Goal: Complete application form

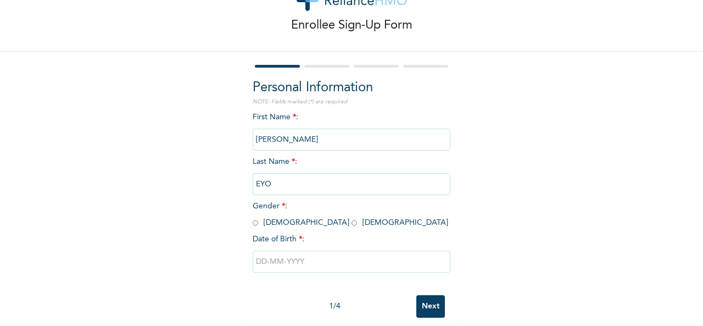
scroll to position [62, 0]
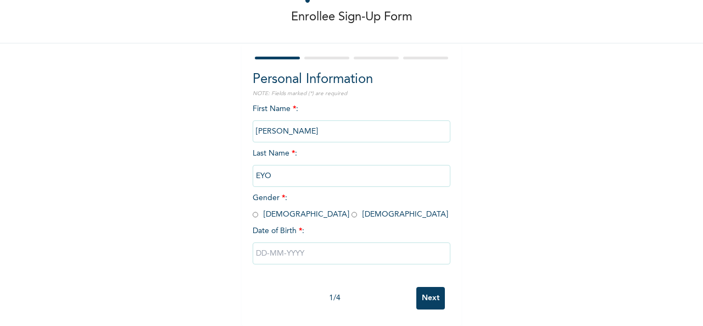
click at [253, 209] on input "radio" at bounding box center [255, 214] width 5 height 10
radio input "true"
click at [258, 248] on input "text" at bounding box center [352, 253] width 198 height 22
select select "7"
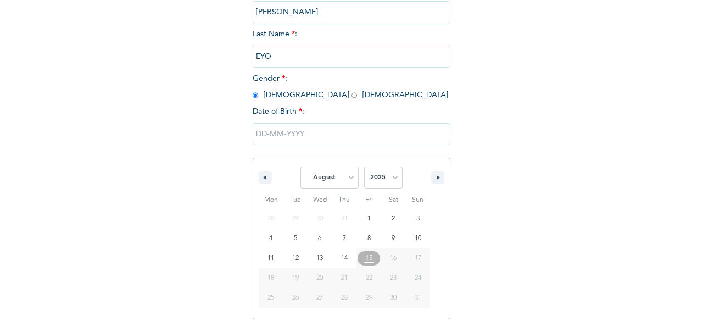
scroll to position [174, 0]
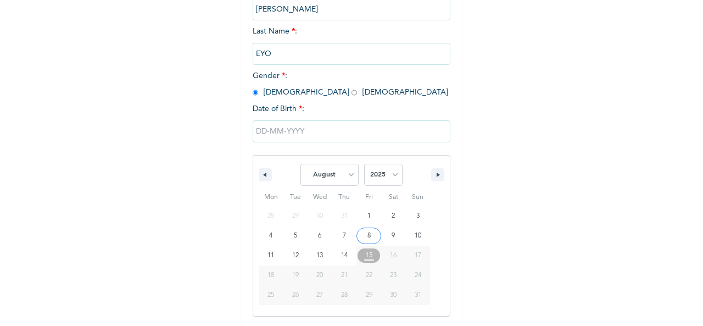
type input "[DATE]"
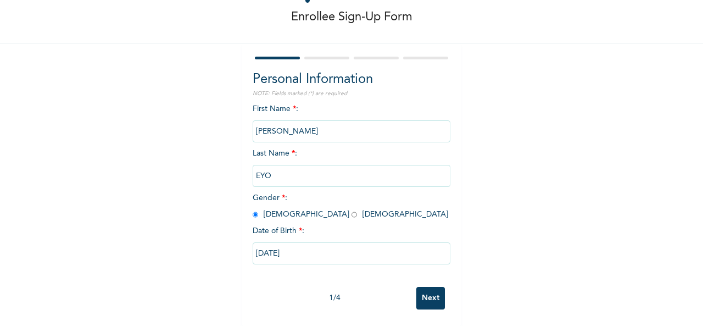
click at [271, 244] on input "[DATE]" at bounding box center [352, 253] width 198 height 22
select select "7"
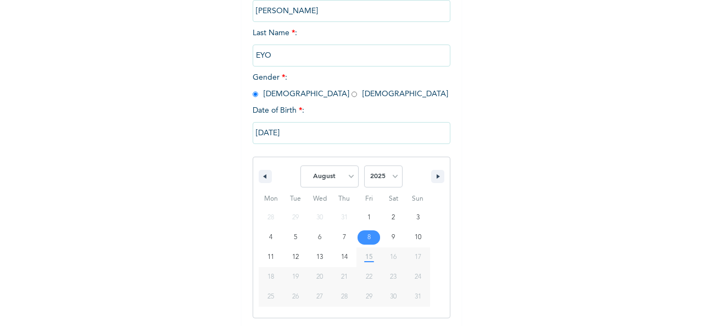
scroll to position [174, 0]
click at [271, 131] on input "[DATE]" at bounding box center [352, 131] width 198 height 22
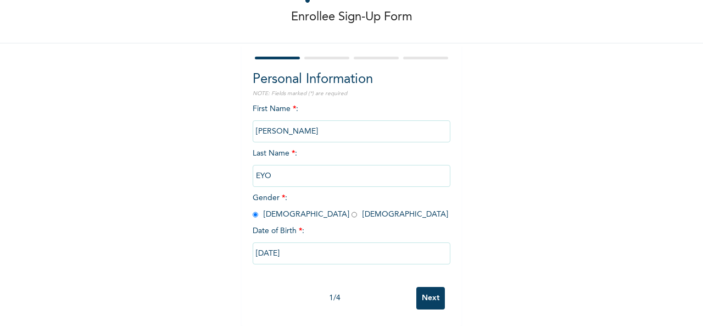
click at [271, 244] on input "[DATE]" at bounding box center [352, 253] width 198 height 22
select select "7"
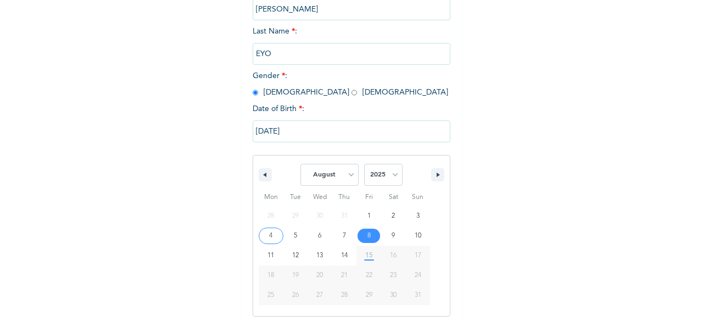
click at [270, 131] on input "[DATE]" at bounding box center [352, 131] width 198 height 22
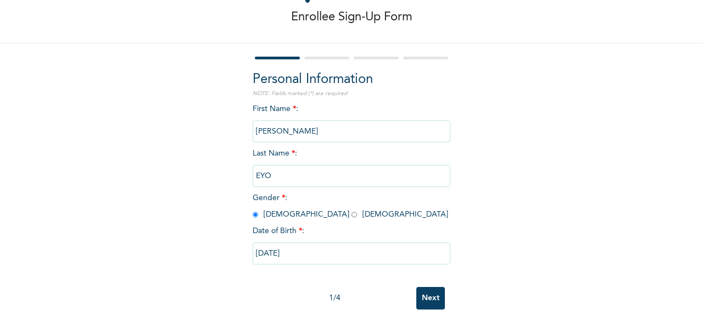
scroll to position [62, 0]
click at [269, 244] on input "[DATE]" at bounding box center [352, 253] width 198 height 22
select select "7"
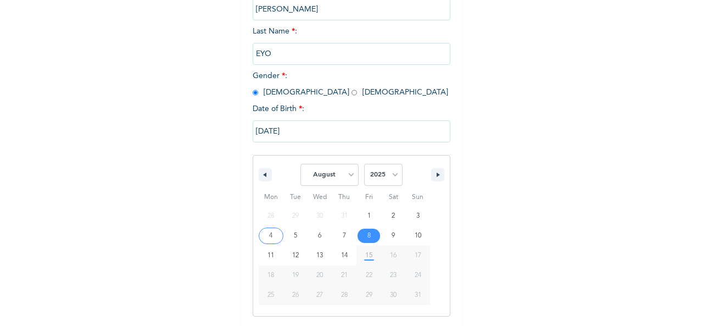
click at [269, 133] on input "[DATE]" at bounding box center [352, 131] width 198 height 22
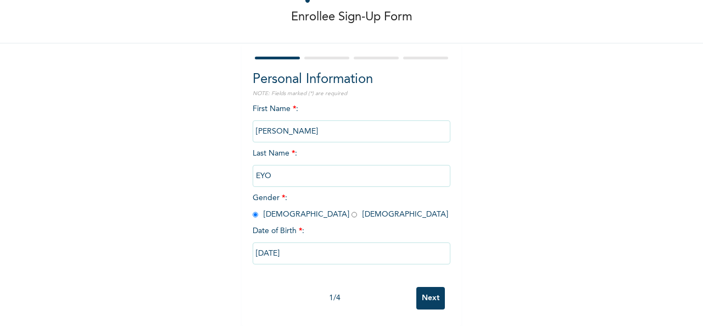
click at [269, 242] on input "[DATE]" at bounding box center [352, 253] width 198 height 22
select select "7"
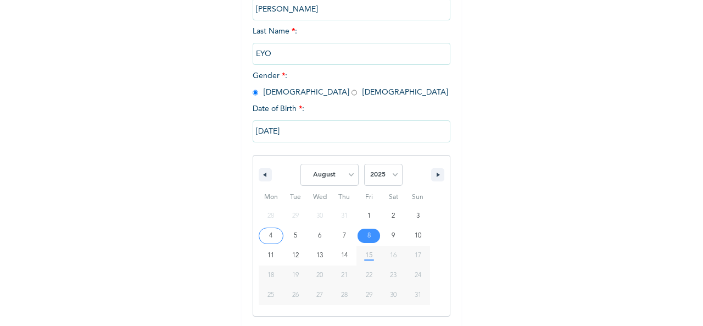
click at [291, 134] on input "[DATE]" at bounding box center [352, 131] width 198 height 22
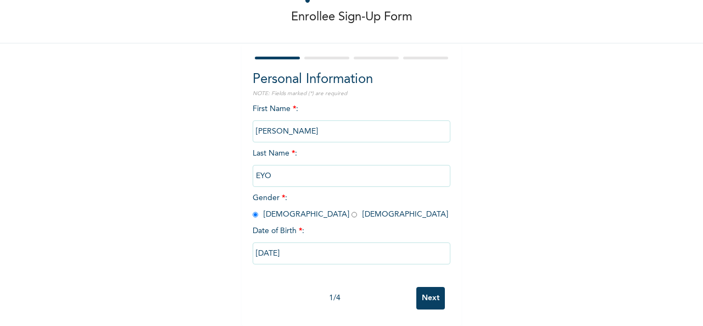
scroll to position [62, 0]
click at [270, 243] on input "[DATE]" at bounding box center [352, 253] width 198 height 22
select select "7"
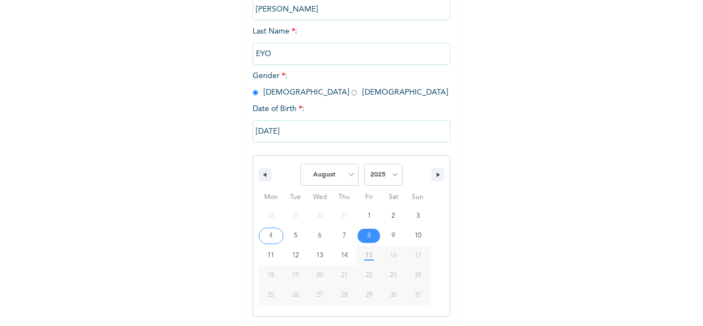
click at [271, 130] on input "[DATE]" at bounding box center [352, 131] width 198 height 22
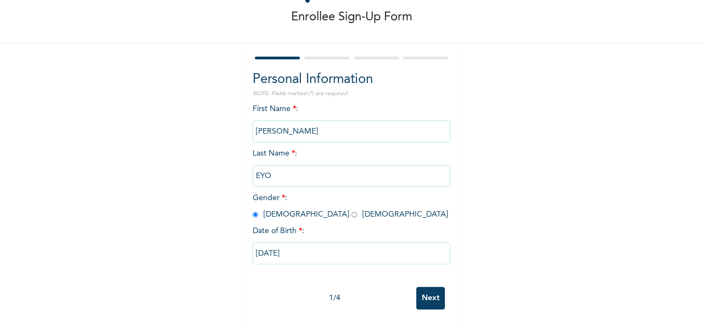
scroll to position [62, 0]
click at [271, 243] on input "[DATE]" at bounding box center [352, 253] width 198 height 22
select select "7"
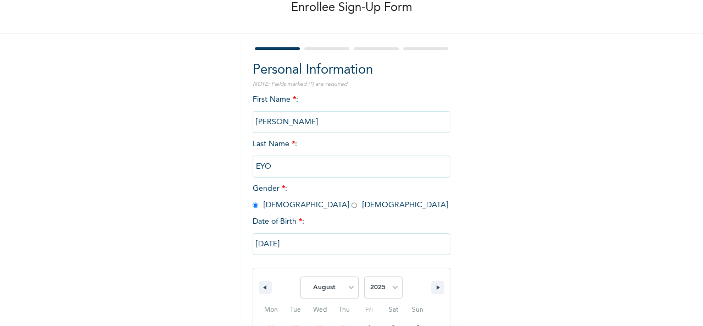
scroll to position [174, 0]
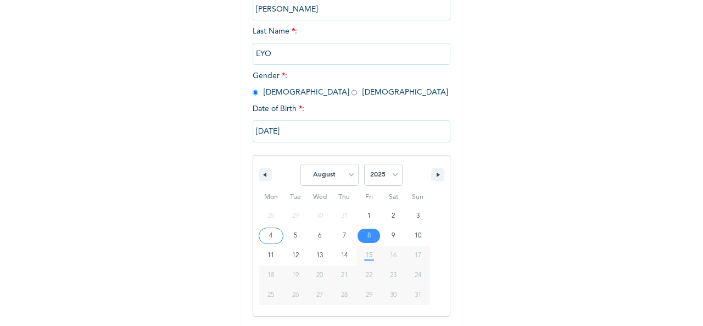
click at [271, 131] on input "[DATE]" at bounding box center [352, 131] width 198 height 22
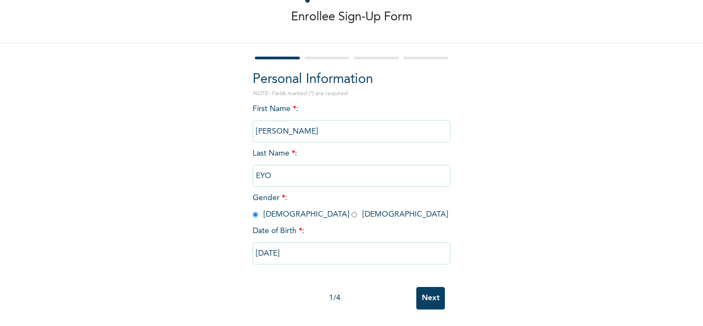
click at [270, 242] on input "[DATE]" at bounding box center [352, 253] width 198 height 22
select select "7"
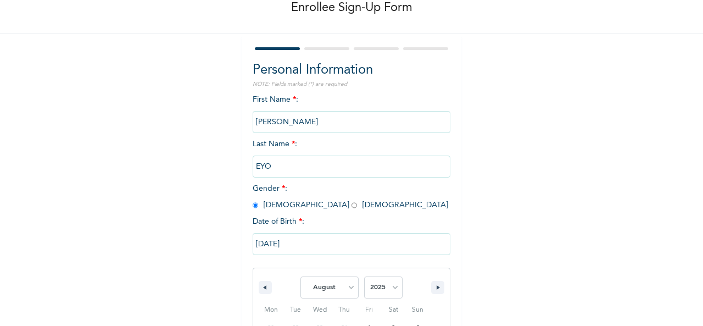
scroll to position [174, 0]
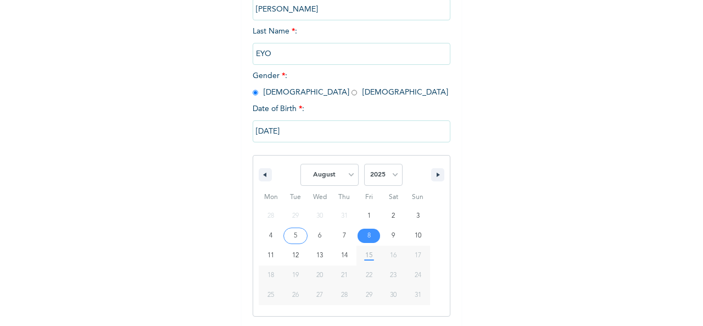
click at [273, 132] on input "[DATE]" at bounding box center [352, 131] width 198 height 22
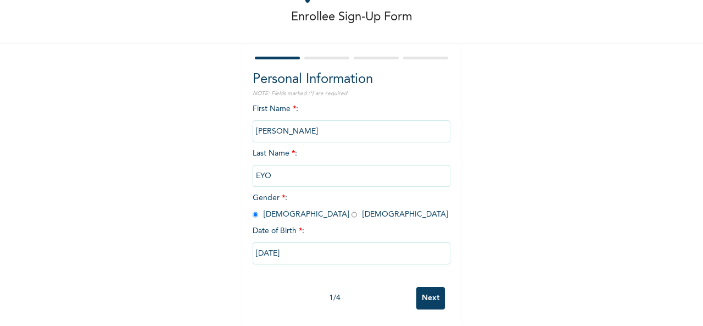
click at [269, 244] on input "[DATE]" at bounding box center [352, 253] width 198 height 22
select select "7"
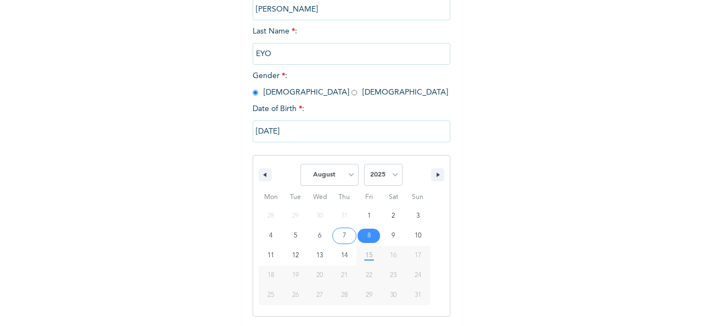
click at [291, 130] on input "[DATE]" at bounding box center [352, 131] width 198 height 22
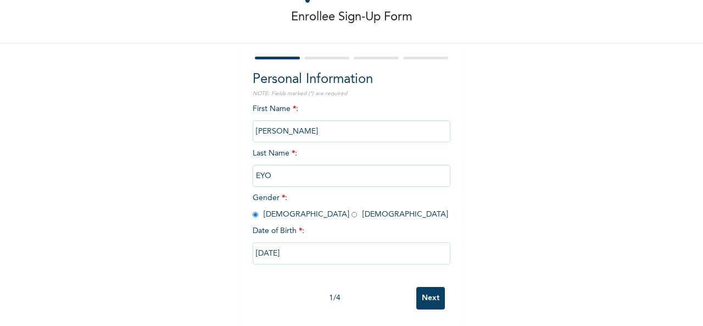
click at [269, 244] on input "[DATE]" at bounding box center [352, 253] width 198 height 22
select select "7"
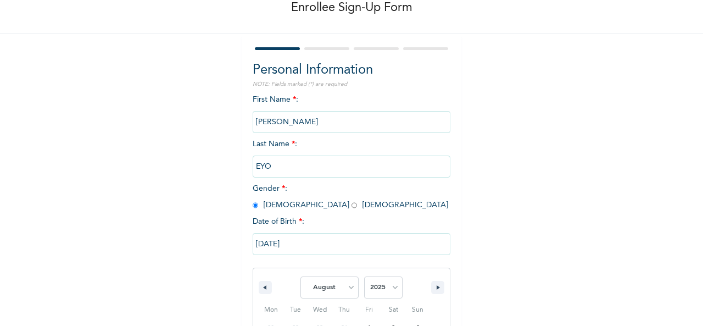
scroll to position [174, 0]
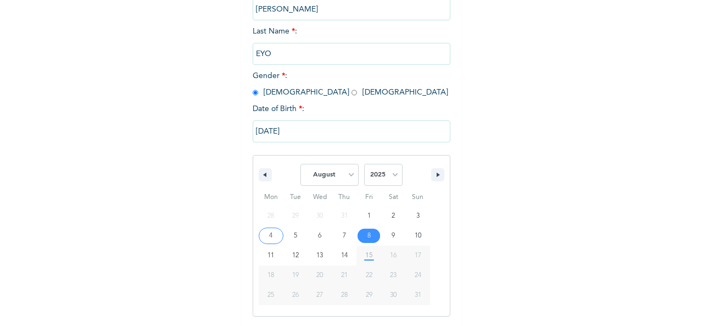
click at [271, 132] on input "[DATE]" at bounding box center [352, 131] width 198 height 22
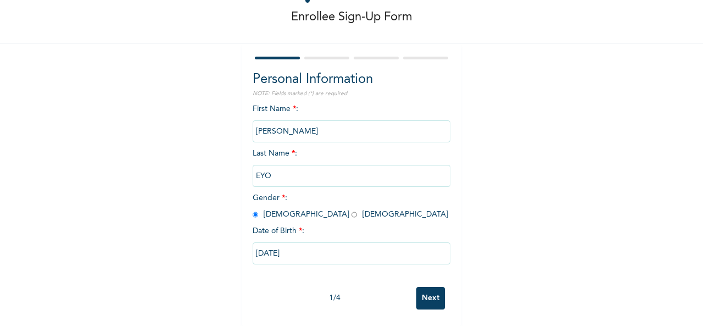
click at [271, 243] on input "[DATE]" at bounding box center [352, 253] width 198 height 22
select select "7"
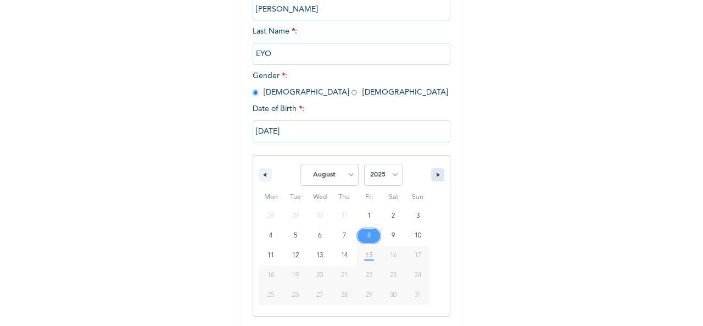
click at [433, 173] on button "button" at bounding box center [437, 174] width 13 height 13
click at [437, 175] on icon "button" at bounding box center [439, 175] width 5 height 4
click at [437, 177] on icon "button" at bounding box center [439, 175] width 5 height 4
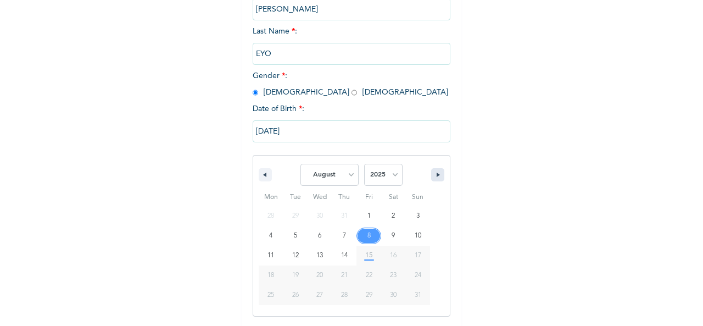
click at [434, 179] on button "button" at bounding box center [437, 174] width 13 height 13
click at [437, 177] on icon "button" at bounding box center [439, 175] width 5 height 4
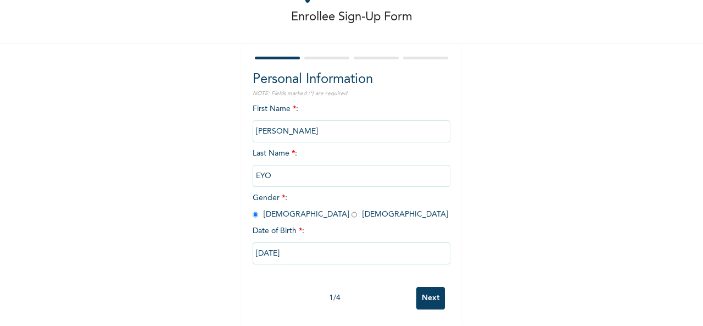
scroll to position [62, 0]
click at [300, 242] on input "[DATE]" at bounding box center [352, 253] width 198 height 22
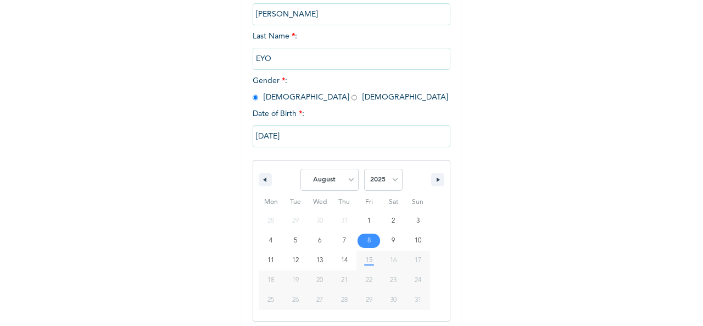
scroll to position [174, 0]
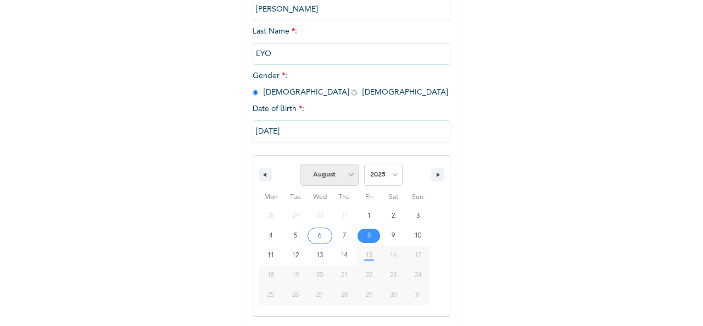
click at [347, 176] on select "January February March April May June July August September October November De…" at bounding box center [330, 175] width 58 height 22
click at [301, 165] on select "January February March April May June July August September October November De…" at bounding box center [330, 175] width 58 height 22
click at [348, 176] on select "January February March April May June July August September October November De…" at bounding box center [330, 175] width 58 height 22
click at [301, 165] on select "January February March April May June July August September October November De…" at bounding box center [330, 175] width 58 height 22
click at [347, 172] on select "January February March April May June July August September October November De…" at bounding box center [330, 175] width 58 height 22
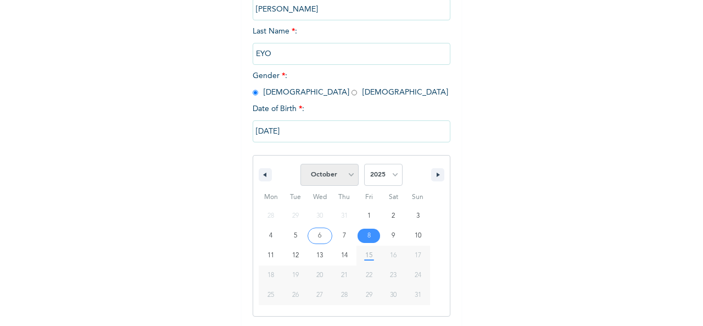
click at [301, 165] on select "January February March April May June July August September October November De…" at bounding box center [330, 175] width 58 height 22
click at [351, 173] on select "January February March April May June July August September October November De…" at bounding box center [330, 175] width 58 height 22
select select "7"
click at [394, 176] on select "2025 2024 2023 2022 2021 2020 2019 2018 2017 2016 2015 2014 2013 2012 2011 2010…" at bounding box center [383, 175] width 38 height 22
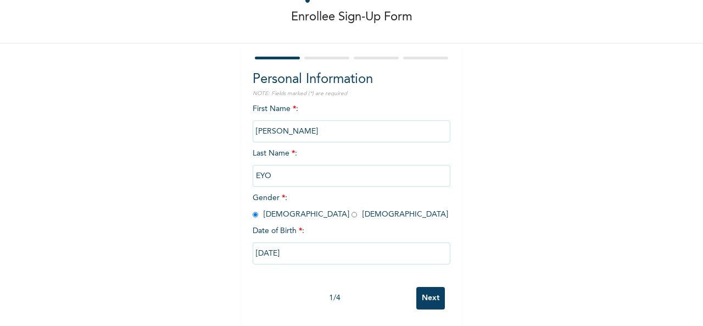
click at [290, 242] on input "[DATE]" at bounding box center [352, 253] width 198 height 22
select select "7"
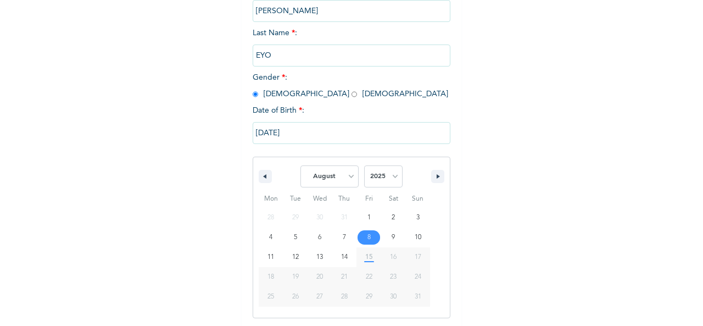
scroll to position [174, 0]
click at [348, 179] on select "January February March April May June July August September October November De…" at bounding box center [330, 175] width 58 height 22
click at [301, 165] on select "January February March April May June July August September October November De…" at bounding box center [330, 175] width 58 height 22
drag, startPoint x: 341, startPoint y: 165, endPoint x: 331, endPoint y: 131, distance: 35.5
click at [331, 131] on input "[DATE]" at bounding box center [352, 131] width 198 height 22
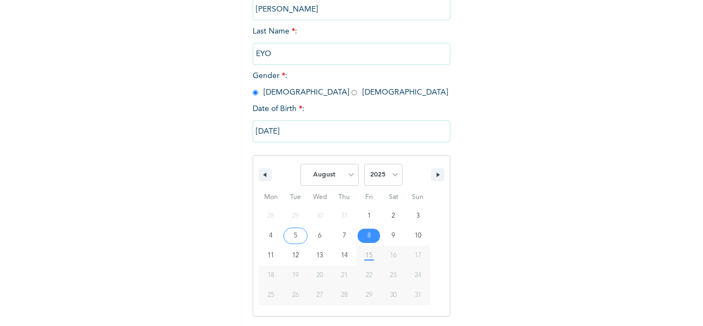
scroll to position [62, 0]
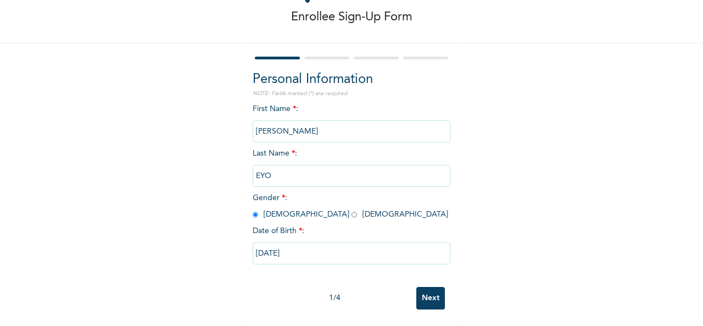
click at [307, 252] on input "[DATE]" at bounding box center [352, 253] width 198 height 22
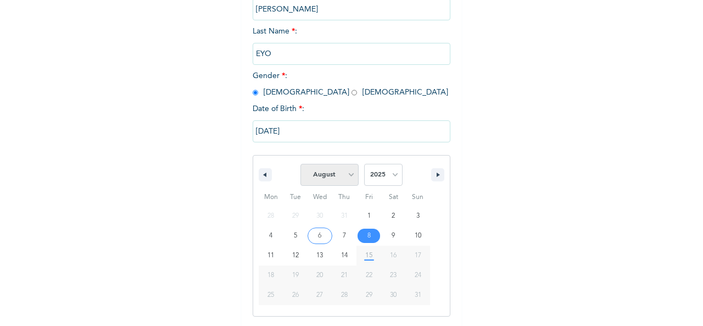
click at [347, 173] on select "January February March April May June July August September October November De…" at bounding box center [330, 175] width 58 height 22
click at [301, 165] on select "January February March April May June July August September October November De…" at bounding box center [330, 175] width 58 height 22
click at [347, 173] on select "January February March April May June July August September October November De…" at bounding box center [330, 175] width 58 height 22
select select "7"
click at [391, 176] on select "2025 2024 2023 2022 2021 2020 2019 2018 2017 2016 2015 2014 2013 2012 2011 2010…" at bounding box center [383, 175] width 38 height 22
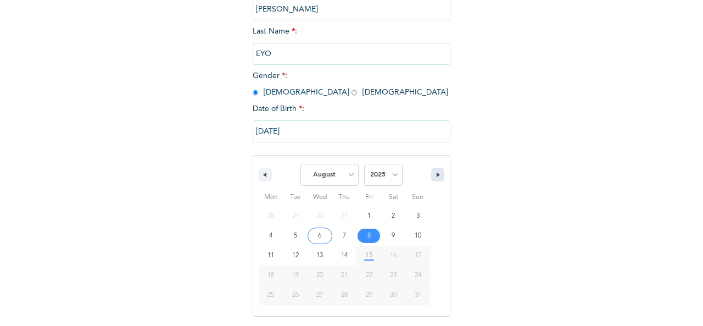
select select "1986"
click at [437, 176] on icon "button" at bounding box center [439, 175] width 5 height 4
click at [259, 179] on button "button" at bounding box center [265, 174] width 13 height 13
click at [431, 176] on button "button" at bounding box center [437, 174] width 13 height 13
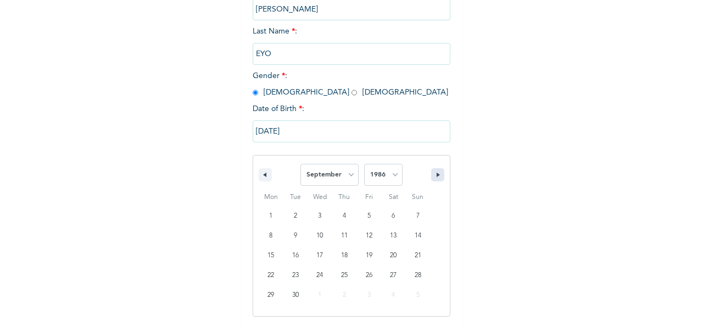
select select "9"
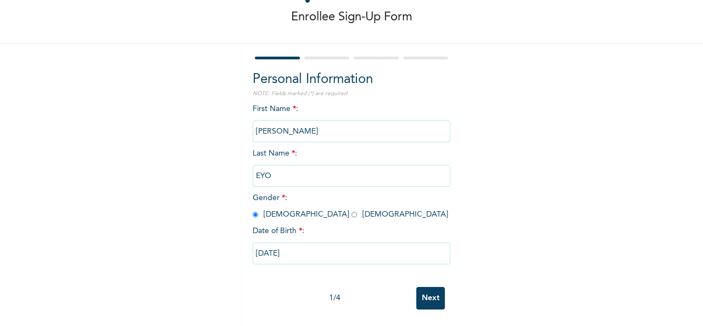
scroll to position [62, 0]
click at [297, 248] on input "[DATE]" at bounding box center [352, 253] width 198 height 22
select select "7"
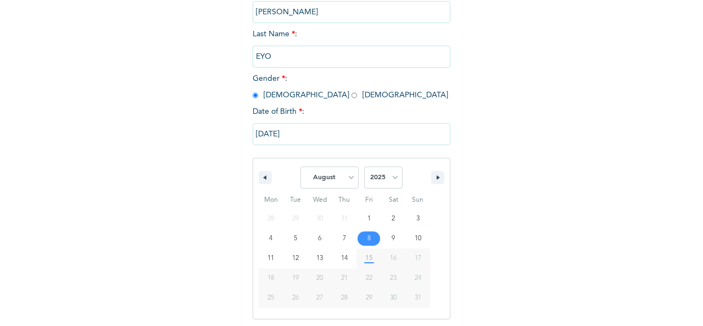
scroll to position [174, 0]
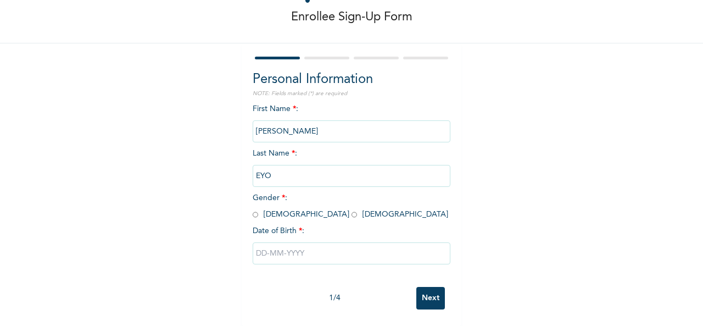
scroll to position [62, 0]
